Goal: Check status: Check status

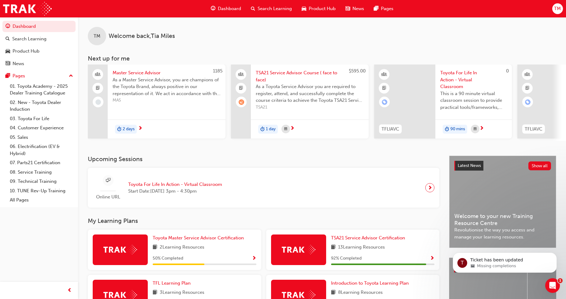
click at [314, 9] on span "Product Hub" at bounding box center [322, 8] width 27 height 7
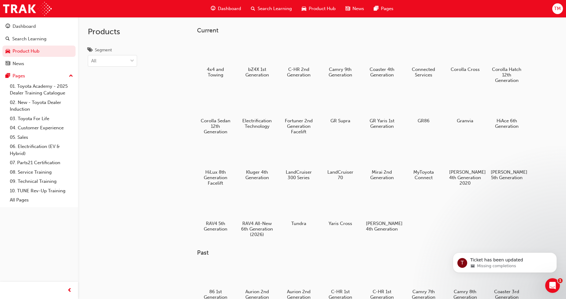
click at [227, 6] on span "Dashboard" at bounding box center [229, 8] width 23 height 7
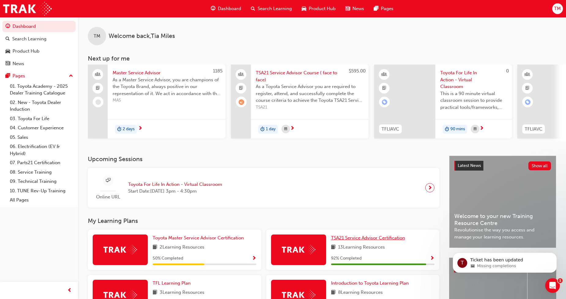
drag, startPoint x: 362, startPoint y: 250, endPoint x: 373, endPoint y: 242, distance: 13.6
click at [363, 250] on span "13 Learning Resources" at bounding box center [361, 248] width 47 height 8
click at [373, 241] on span "TSA21 Service Advisor Certification" at bounding box center [368, 238] width 74 height 6
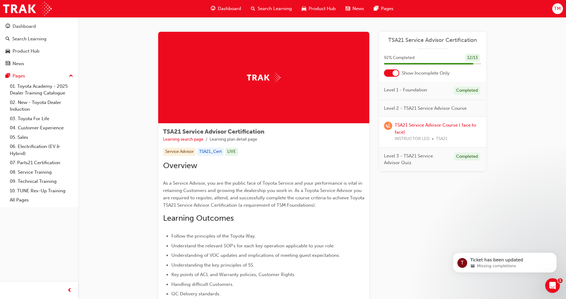
click at [562, 290] on div "TSA21 Service Advisor Certification Learning search page Learning plan detail p…" at bounding box center [322, 301] width 488 height 569
click at [556, 288] on div "Open Intercom Messenger" at bounding box center [552, 285] width 20 height 20
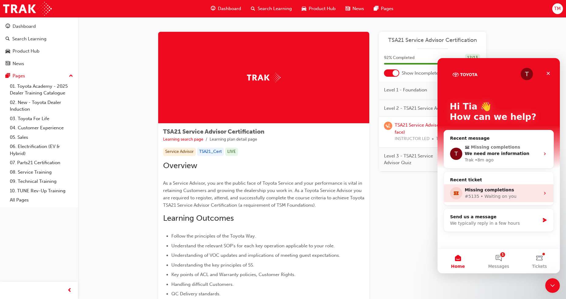
click at [509, 198] on div "#5135 • Waiting on you" at bounding box center [502, 197] width 75 height 6
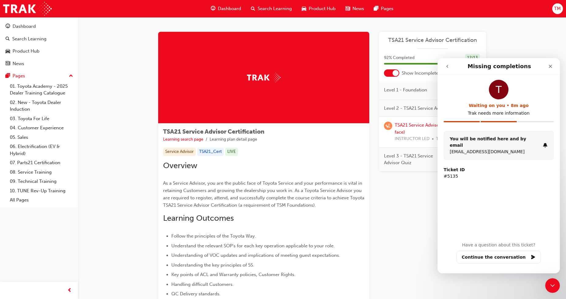
click at [445, 69] on button "go back" at bounding box center [448, 67] width 12 height 12
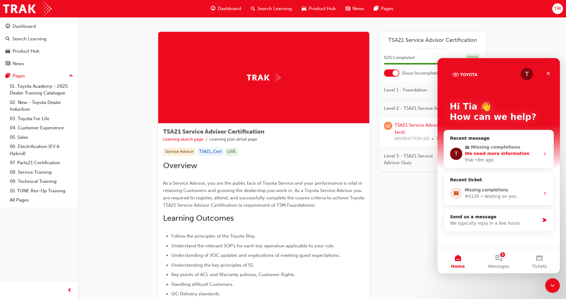
click at [503, 163] on div "Trak • 8m ago" at bounding box center [502, 160] width 75 height 6
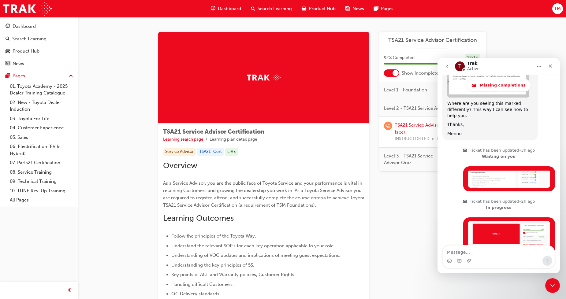
scroll to position [585, 0]
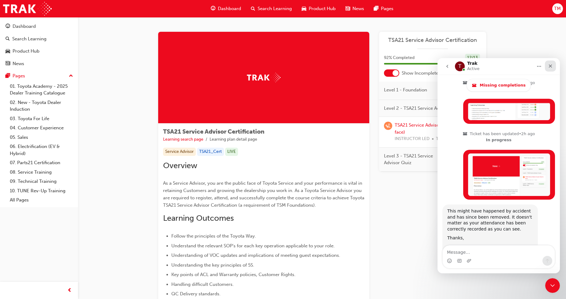
click at [547, 66] on div "Close" at bounding box center [550, 66] width 11 height 11
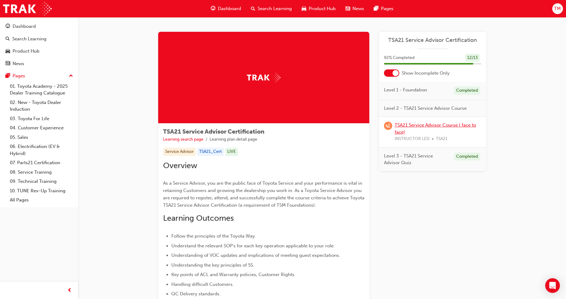
click at [409, 123] on link "TSA21 Service Advisor Course ( face to face)" at bounding box center [435, 128] width 81 height 13
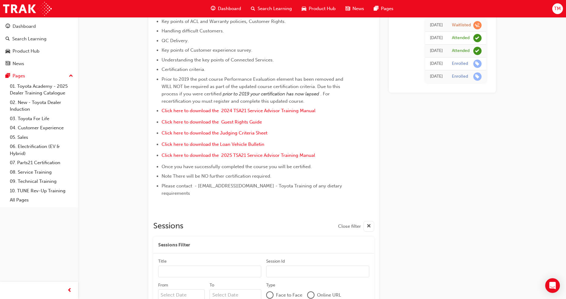
scroll to position [161, 0]
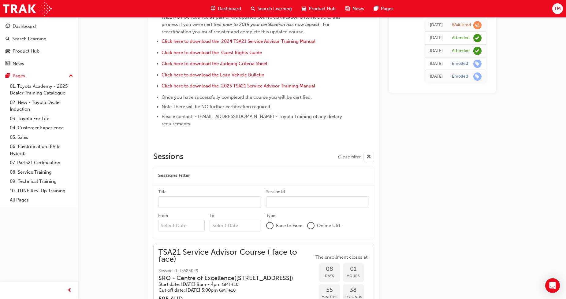
scroll to position [256, 0]
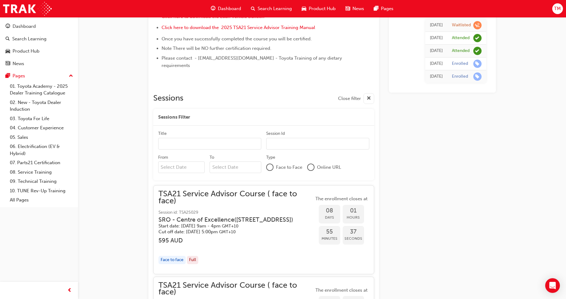
drag, startPoint x: 559, startPoint y: 117, endPoint x: 558, endPoint y: 121, distance: 4.0
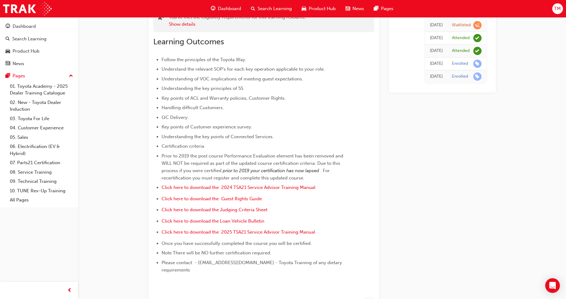
scroll to position [22, 0]
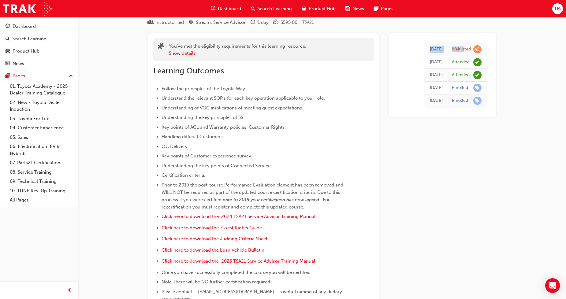
drag, startPoint x: 463, startPoint y: 50, endPoint x: 408, endPoint y: 53, distance: 55.8
click at [426, 53] on tr "Tue 28 May 2024 Waitlisted" at bounding box center [456, 49] width 61 height 13
drag, startPoint x: 453, startPoint y: 51, endPoint x: 463, endPoint y: 49, distance: 9.4
click at [454, 51] on div "Waitlisted" at bounding box center [461, 50] width 19 height 6
